Goal: Information Seeking & Learning: Learn about a topic

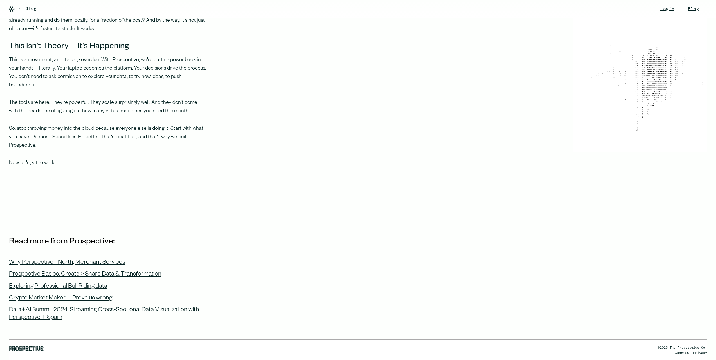
scroll to position [478, 0]
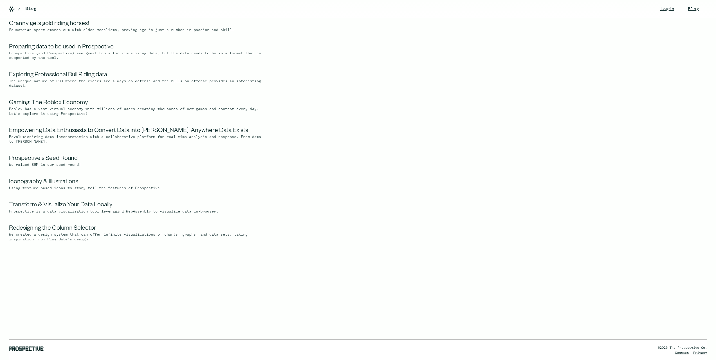
scroll to position [779, 0]
click at [83, 207] on link "Transform & Visualize Your Data Locally" at bounding box center [60, 204] width 103 height 7
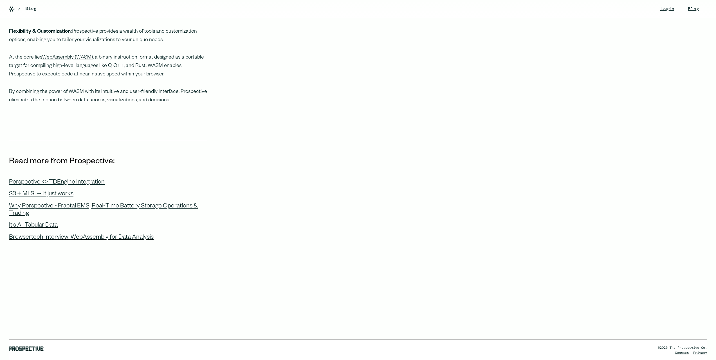
scroll to position [193, 0]
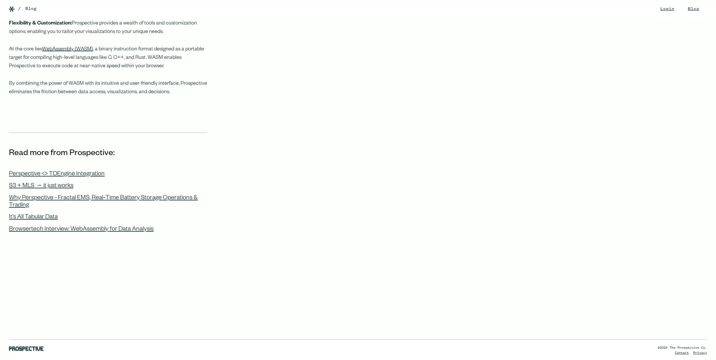
click at [35, 348] on img at bounding box center [26, 348] width 35 height 5
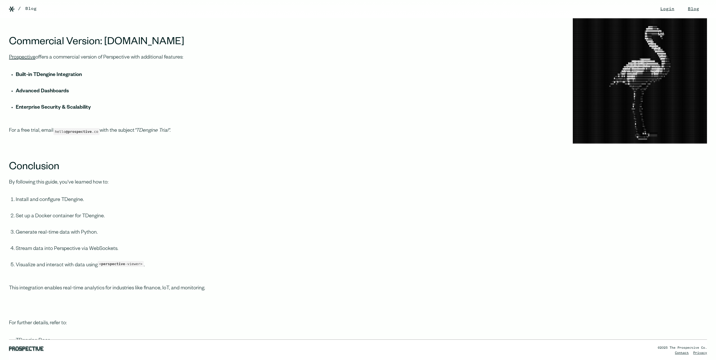
scroll to position [2193, 0]
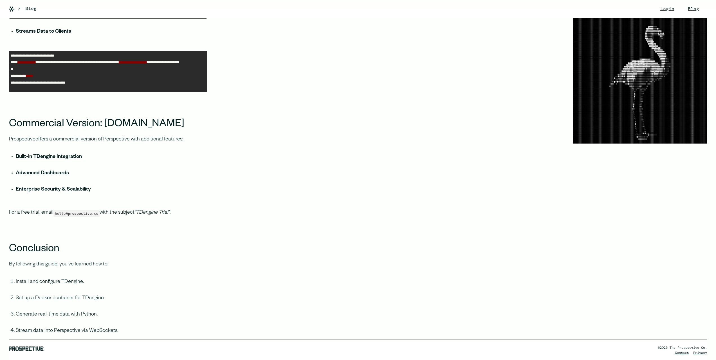
click at [27, 142] on link "Prospective" at bounding box center [22, 140] width 26 height 6
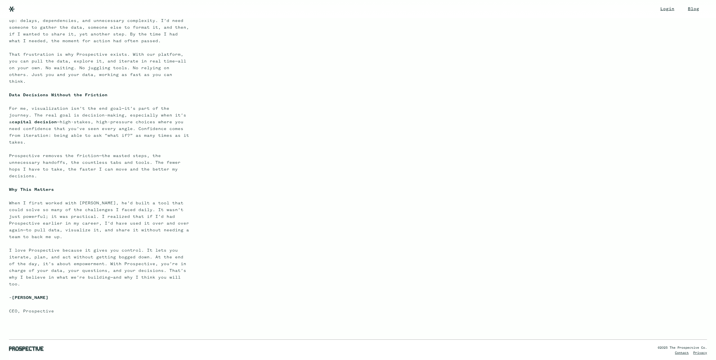
scroll to position [185, 0]
click at [682, 8] on link "Blog" at bounding box center [693, 9] width 22 height 18
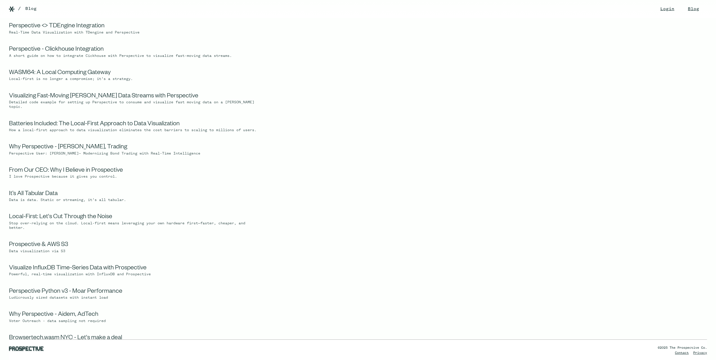
scroll to position [141, 0]
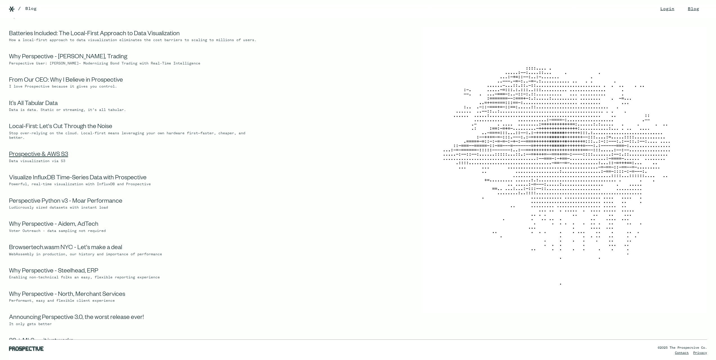
click at [62, 158] on link "Prospective & AWS S3" at bounding box center [38, 155] width 59 height 7
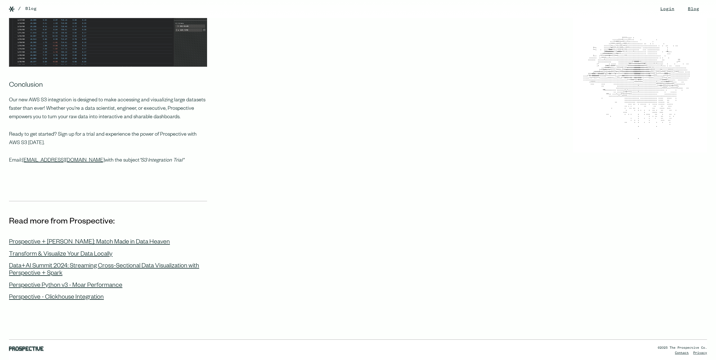
scroll to position [1029, 0]
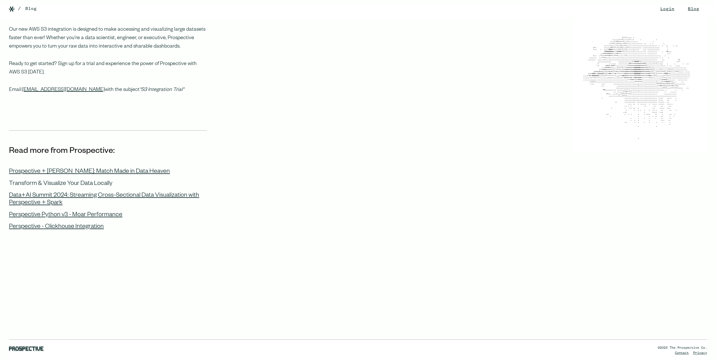
click at [102, 180] on div "Transform & Visualize Your Data Locally" at bounding box center [60, 183] width 103 height 7
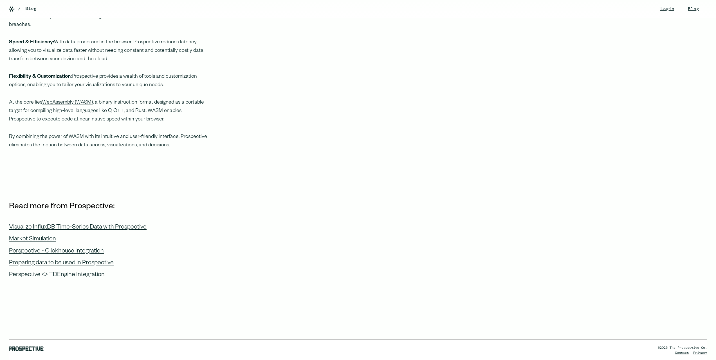
scroll to position [141, 0]
click at [105, 223] on div "Visualize InfluxDB Time-Series Data with Prospective" at bounding box center [78, 226] width 138 height 7
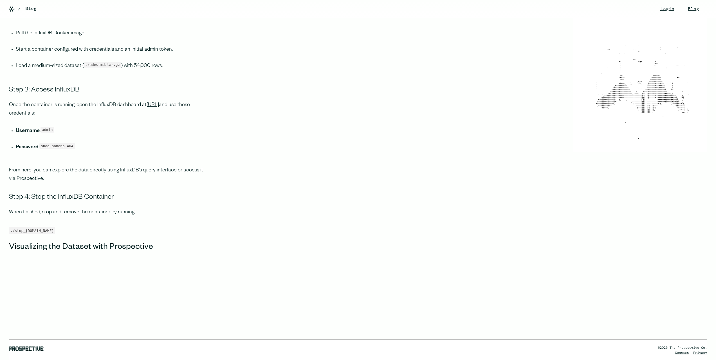
scroll to position [787, 0]
